Goal: Transaction & Acquisition: Subscribe to service/newsletter

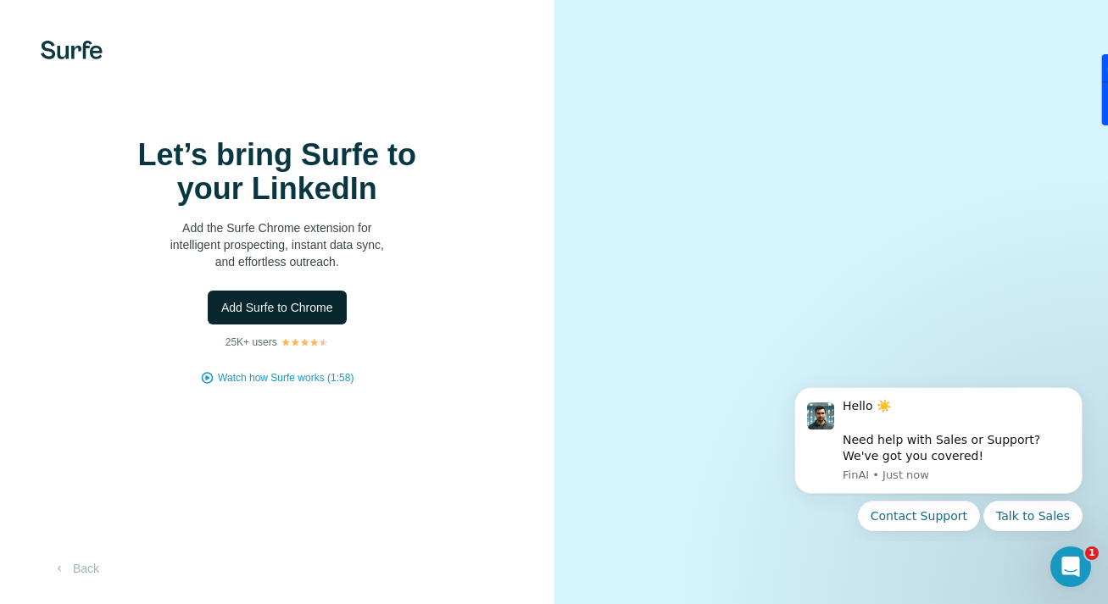
click at [256, 300] on span "Add Surfe to Chrome" at bounding box center [277, 307] width 112 height 17
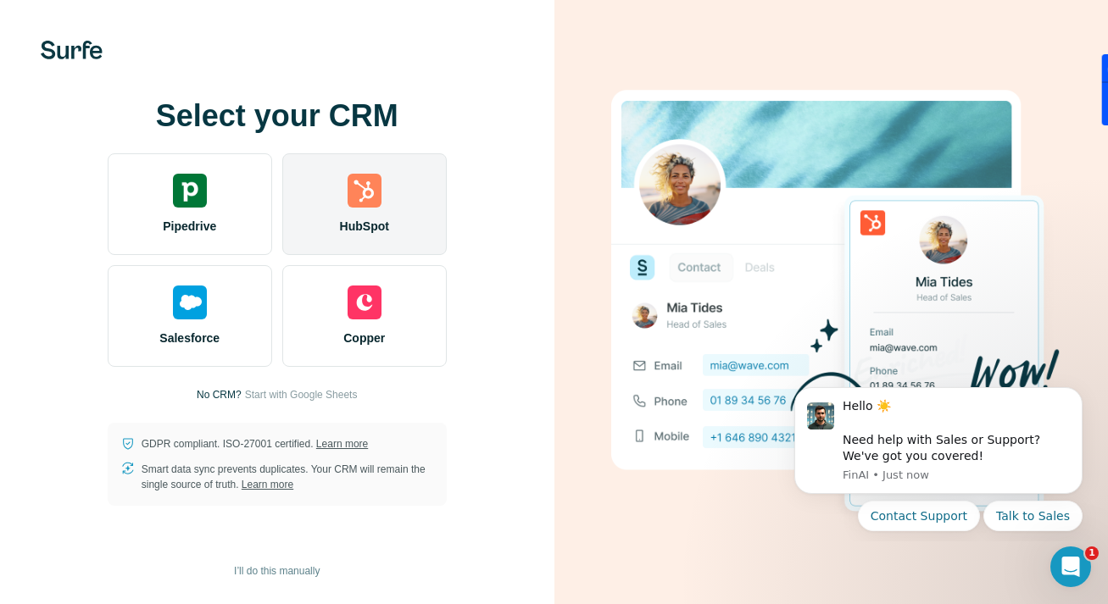
click at [408, 202] on div "HubSpot" at bounding box center [364, 204] width 164 height 102
